Goal: Information Seeking & Learning: Learn about a topic

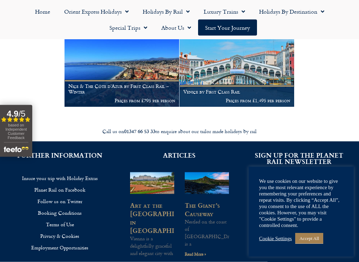
scroll to position [612, 0]
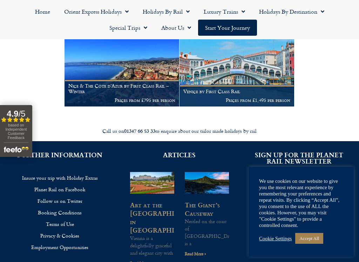
click at [84, 97] on p "Prices from £795 per person" at bounding box center [121, 100] width 107 height 6
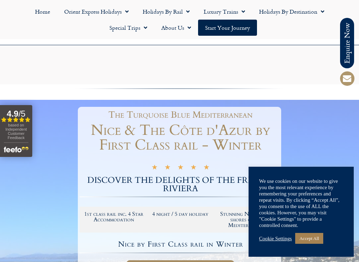
scroll to position [1, 0]
click at [285, 222] on link "Cookie Settings" at bounding box center [275, 238] width 33 height 6
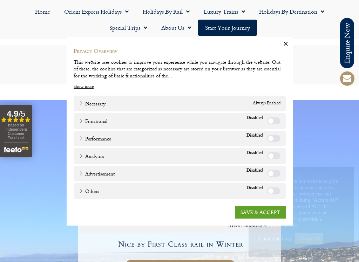
click at [274, 213] on link "SAVE & ACCEPT" at bounding box center [260, 212] width 51 height 13
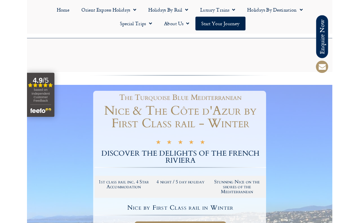
scroll to position [194, 0]
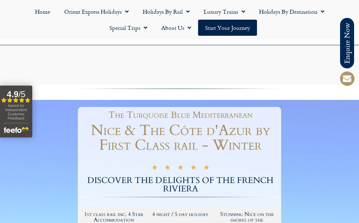
scroll to position [959, 0]
click at [125, 21] on link "Special Trips" at bounding box center [128, 28] width 52 height 16
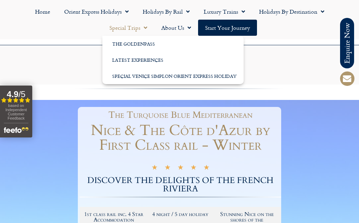
click at [132, 31] on link "Special Trips" at bounding box center [128, 28] width 52 height 16
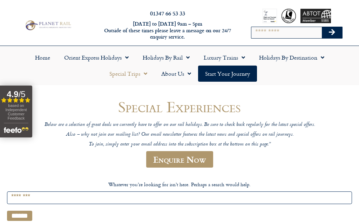
click at [234, 56] on link "Luxury Trains" at bounding box center [223, 57] width 55 height 16
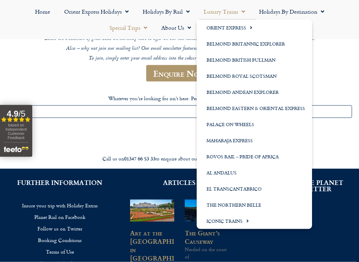
scroll to position [86, 0]
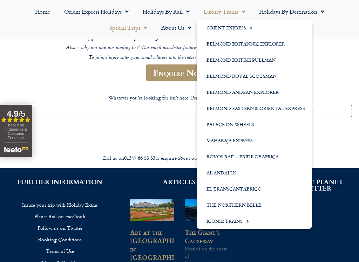
click at [237, 222] on link "Iconic Trains" at bounding box center [253, 221] width 115 height 16
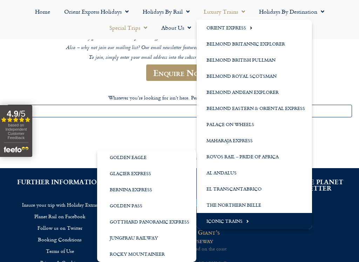
click at [133, 204] on link "Golden Pass" at bounding box center [146, 205] width 99 height 16
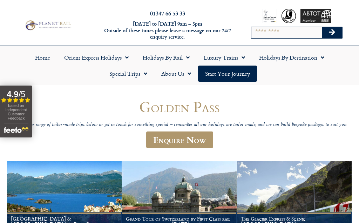
click at [320, 60] on span "Menu" at bounding box center [320, 57] width 7 height 13
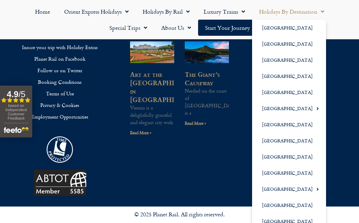
scroll to position [344, 0]
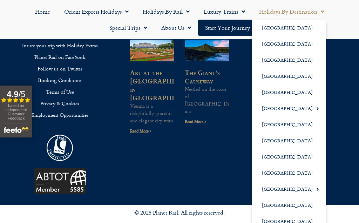
click at [298, 221] on link "[GEOGRAPHIC_DATA]" at bounding box center [289, 221] width 74 height 16
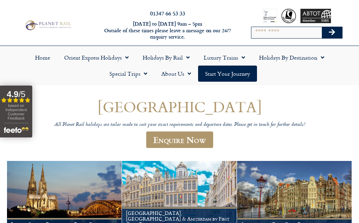
click at [265, 33] on input "Search" at bounding box center [286, 32] width 70 height 11
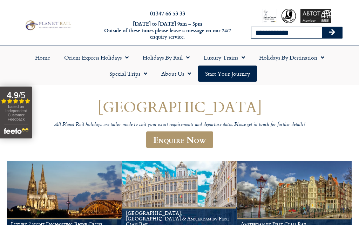
type input "**********"
click at [329, 38] on button "Search" at bounding box center [331, 32] width 20 height 11
click at [333, 34] on icon "Search" at bounding box center [331, 32] width 6 height 7
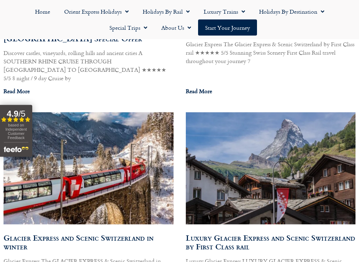
scroll to position [636, 0]
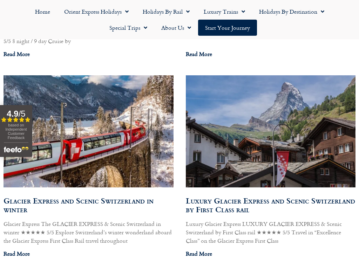
click at [325, 196] on h2 "Luxury Glacier Express and Scenic Switzerland by First Class rail" at bounding box center [271, 205] width 170 height 18
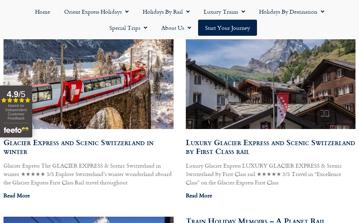
scroll to position [723, 0]
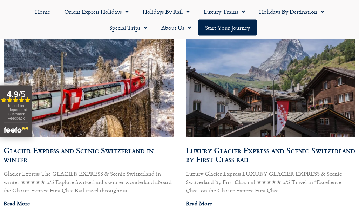
click at [316, 169] on p "Luxury Glacier Express LUXURY GLACIER EXPRESS & Scenic Switzerland by First Cla…" at bounding box center [271, 181] width 170 height 25
click at [202, 199] on link "Read More" at bounding box center [199, 203] width 26 height 8
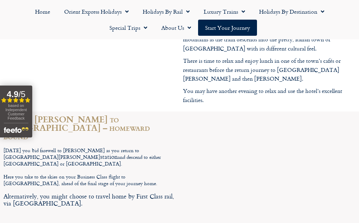
scroll to position [2200, 0]
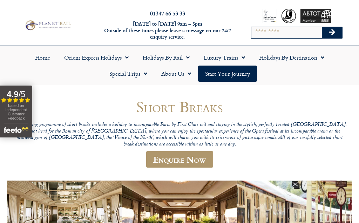
click at [283, 32] on input "Search" at bounding box center [286, 32] width 70 height 11
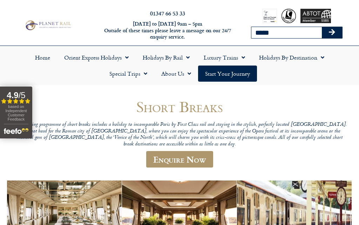
type input "*****"
click at [331, 32] on button "Search" at bounding box center [331, 32] width 20 height 11
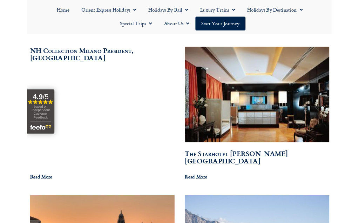
scroll to position [466, 0]
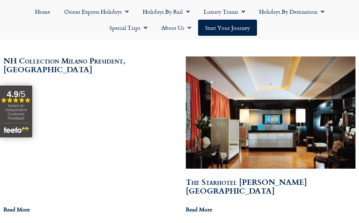
click at [16, 205] on link "Read More" at bounding box center [17, 209] width 26 height 8
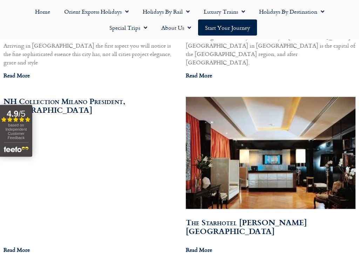
scroll to position [443, 0]
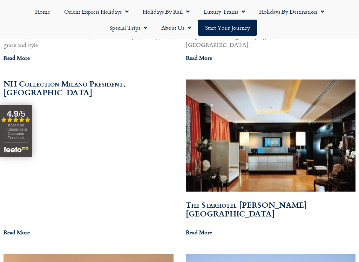
click at [207, 222] on link "Read More" at bounding box center [199, 232] width 26 height 8
